Goal: Task Accomplishment & Management: Manage account settings

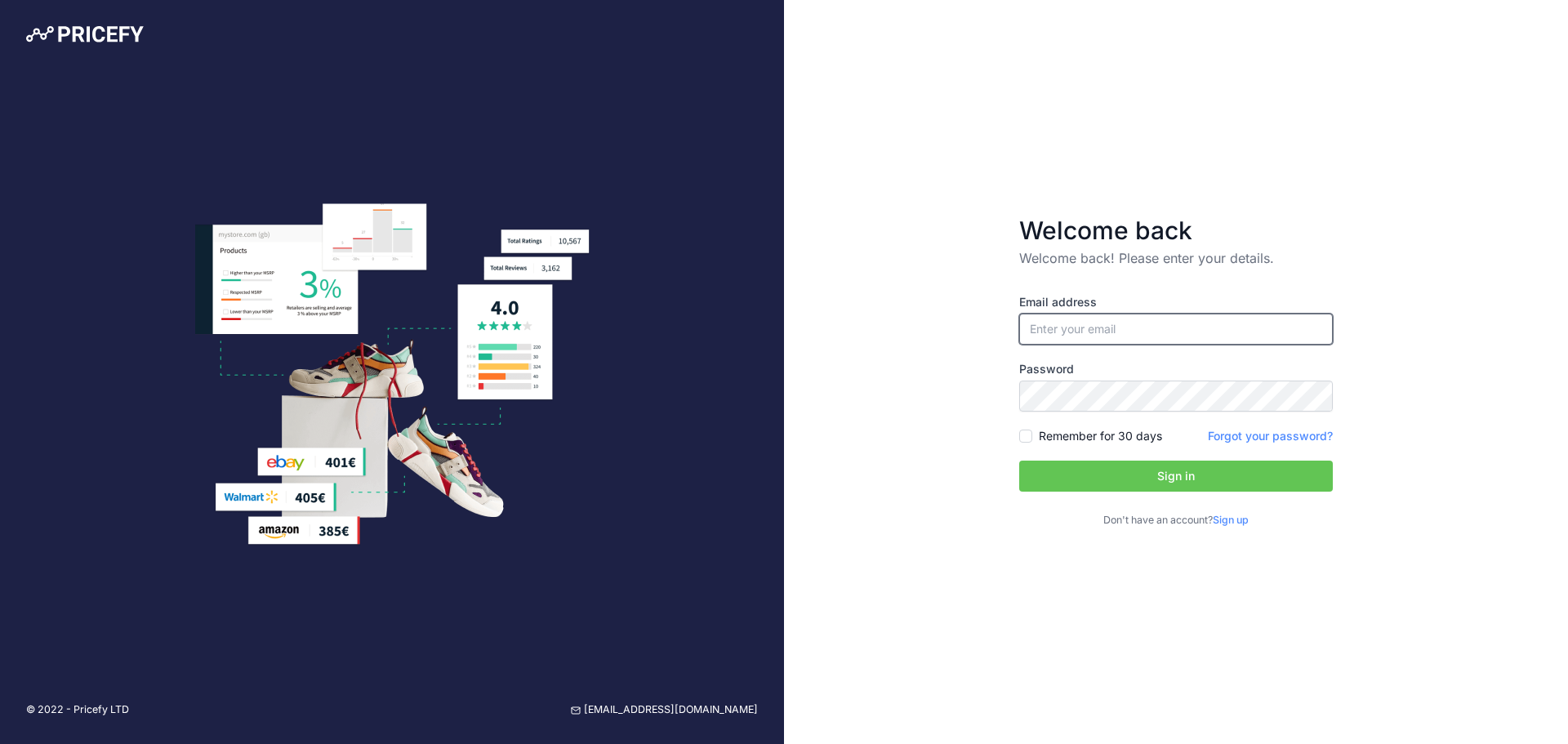
click at [1088, 326] on input "email" at bounding box center [1176, 329] width 314 height 31
type input "[EMAIL_ADDRESS][DOMAIN_NAME]"
click at [1026, 439] on input "Remember for 30 days" at bounding box center [1026, 436] width 13 height 13
checkbox input "true"
click at [1106, 480] on button "Sign in" at bounding box center [1176, 476] width 314 height 31
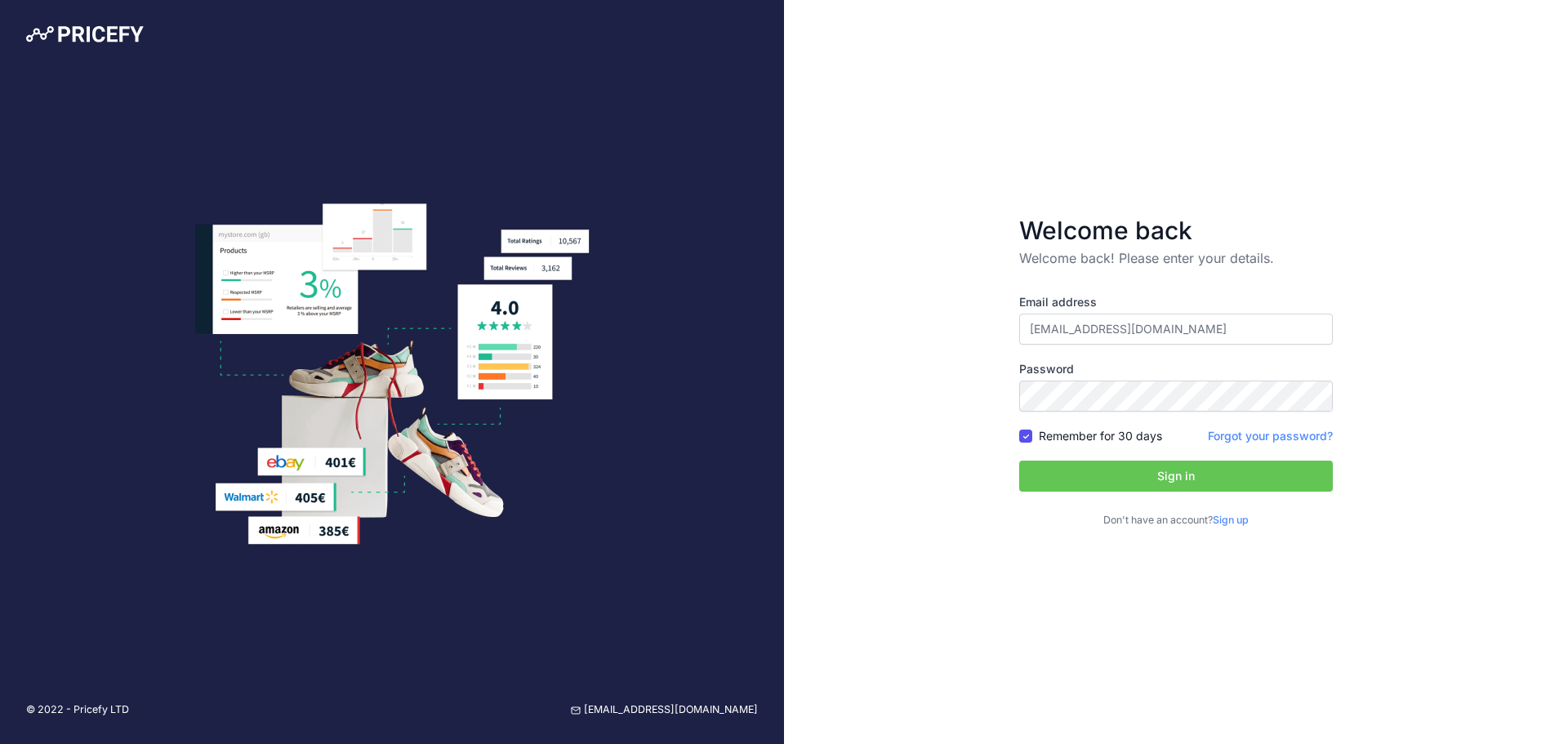
click at [1162, 472] on button "Sign in" at bounding box center [1176, 476] width 314 height 31
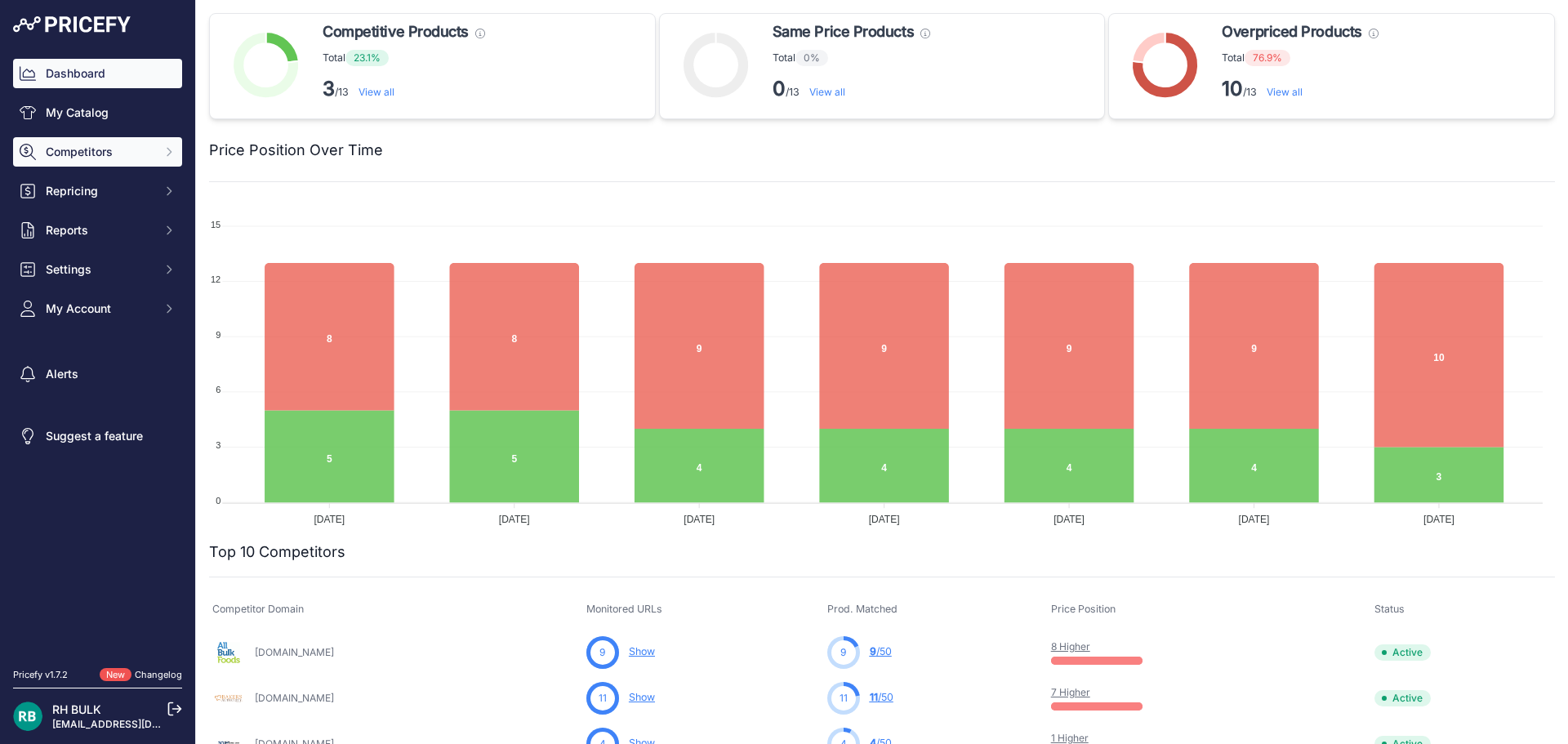
click at [86, 159] on span "Competitors" at bounding box center [99, 152] width 107 height 17
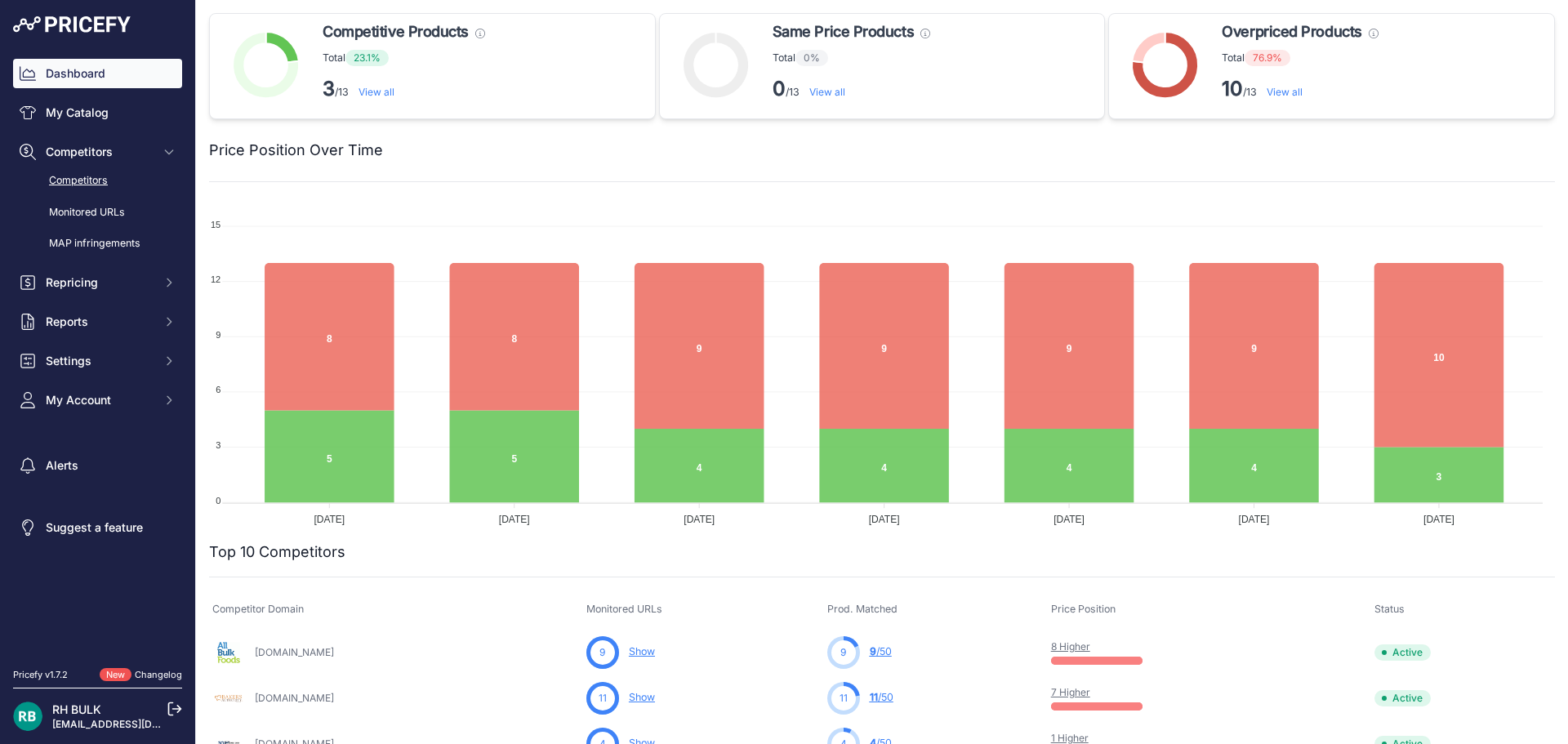
click at [105, 180] on link "Competitors" at bounding box center [98, 181] width 169 height 29
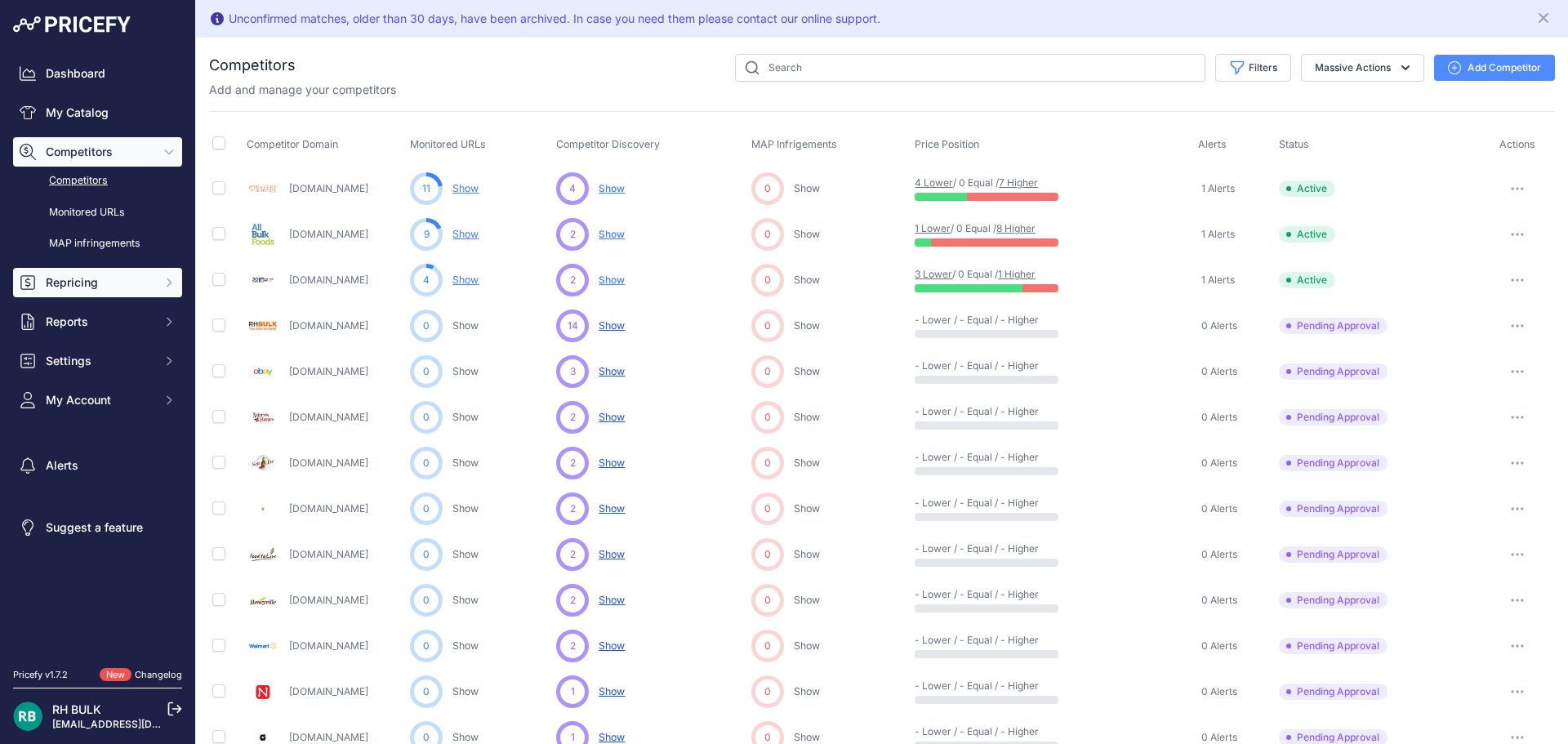
click at [95, 279] on span "Repricing" at bounding box center [99, 282] width 107 height 17
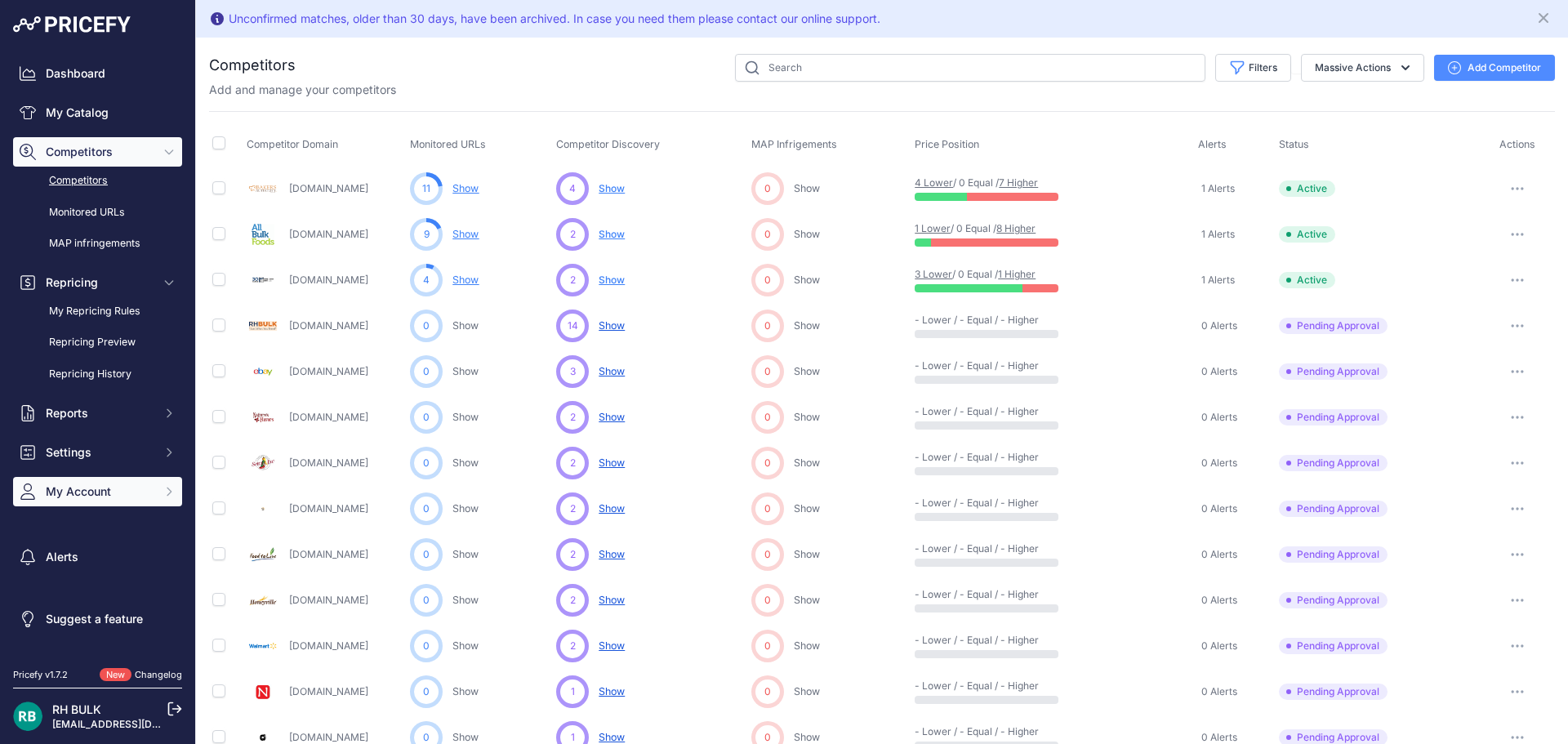
click at [100, 484] on span "My Account" at bounding box center [99, 492] width 107 height 17
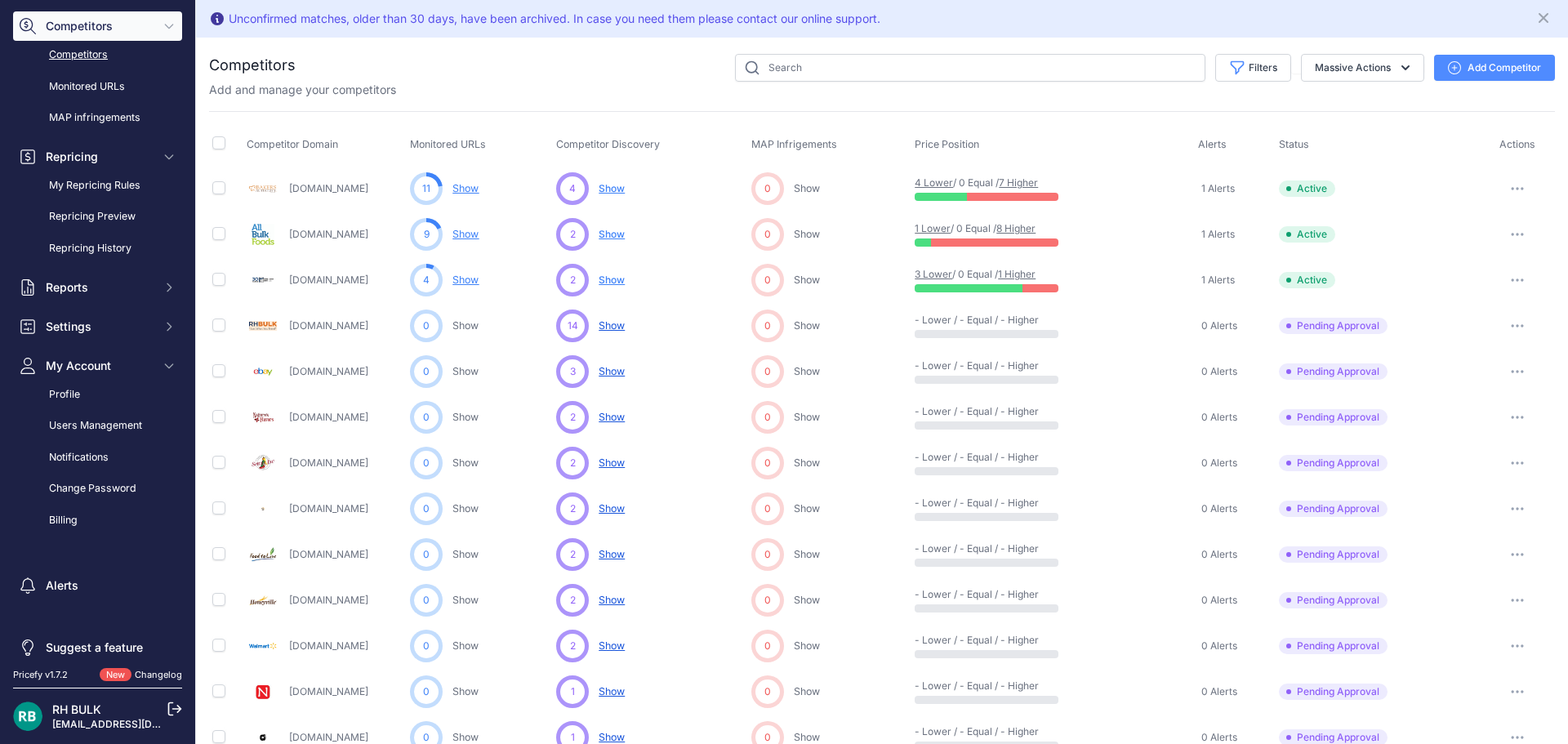
scroll to position [140, 0]
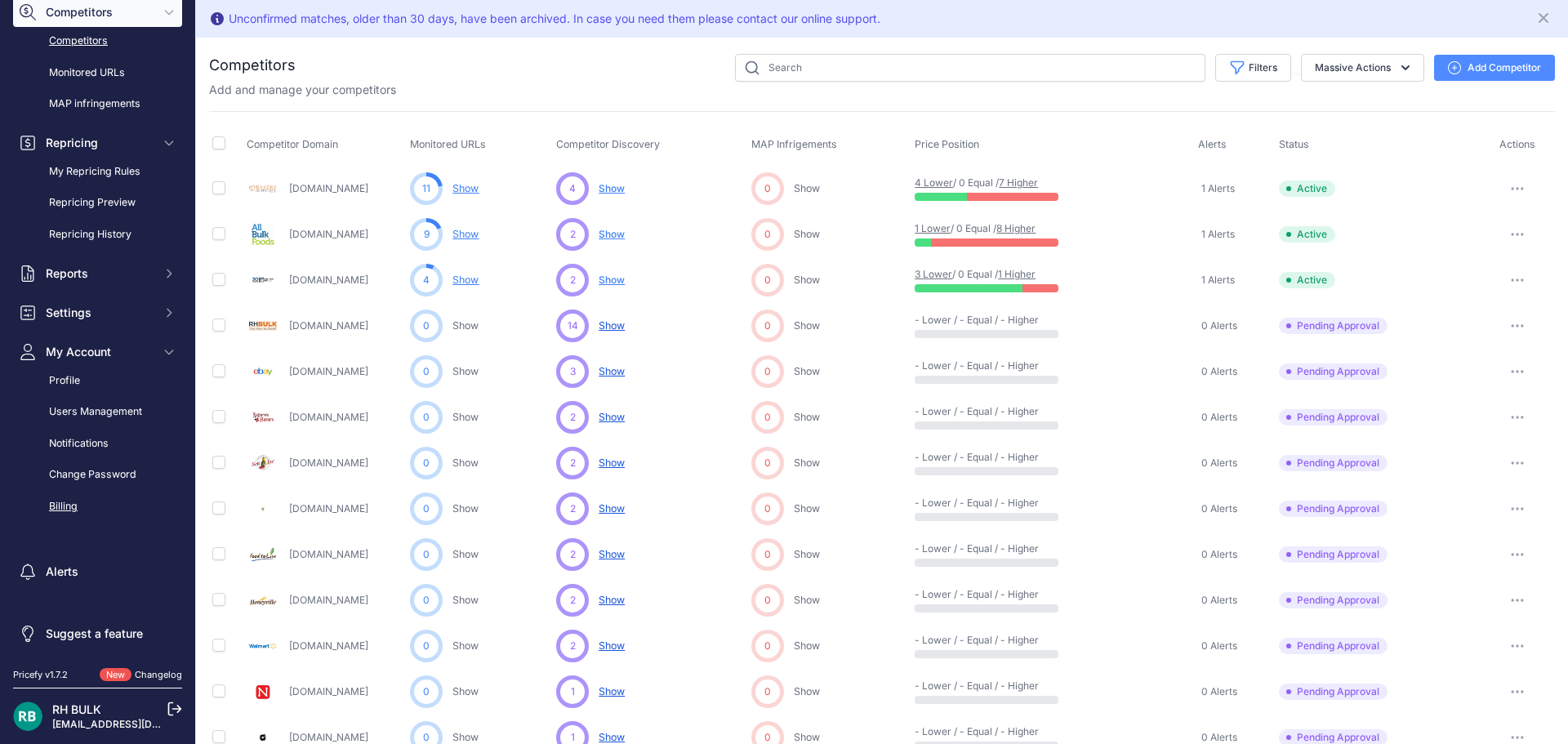
click at [64, 510] on link "Billing" at bounding box center [98, 506] width 169 height 29
